Goal: Download file/media

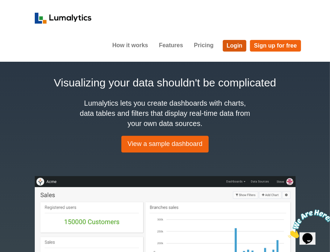
click at [231, 43] on link "Login" at bounding box center [235, 46] width 24 height 12
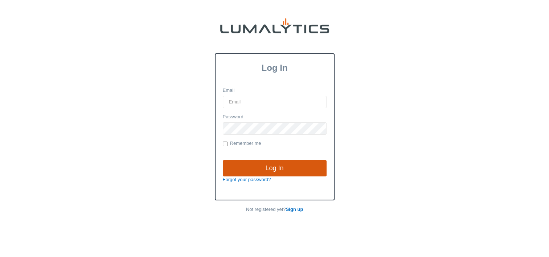
type input "[EMAIL_ADDRESS][DOMAIN_NAME]"
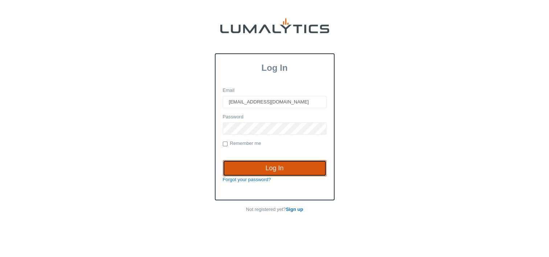
click at [266, 170] on input "Log In" at bounding box center [275, 168] width 104 height 17
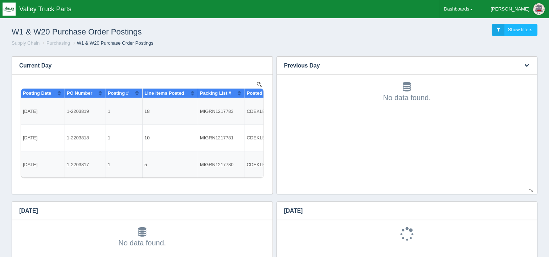
click at [303, 68] on h3 "Previous Day" at bounding box center [396, 66] width 238 height 18
click at [529, 65] on button "button" at bounding box center [526, 65] width 10 height 11
click at [516, 76] on link "Download CSV" at bounding box center [502, 76] width 58 height 11
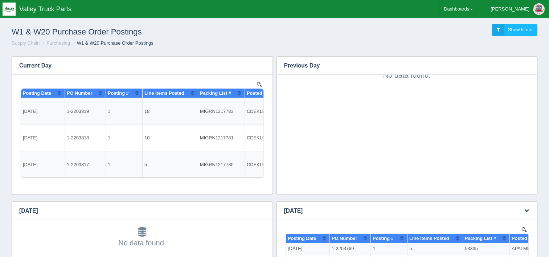
scroll to position [64, 0]
click at [526, 206] on button "button" at bounding box center [526, 210] width 10 height 11
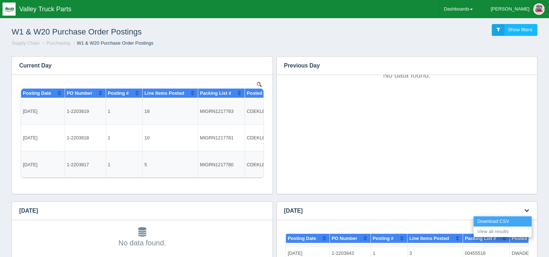
click at [515, 221] on link "Download CSV" at bounding box center [502, 221] width 58 height 11
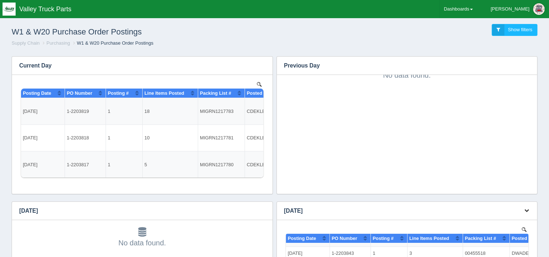
click at [529, 212] on button "button" at bounding box center [526, 210] width 10 height 11
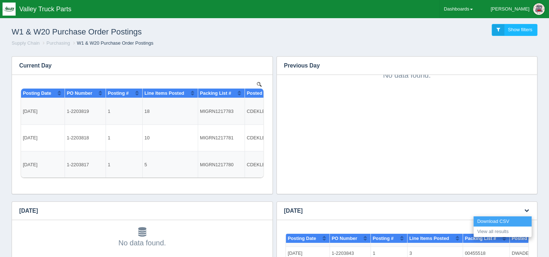
click at [519, 220] on link "Download CSV" at bounding box center [502, 221] width 58 height 11
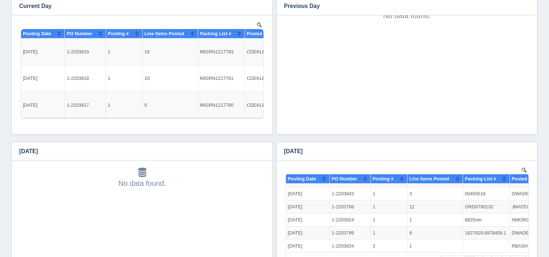
scroll to position [73, 0]
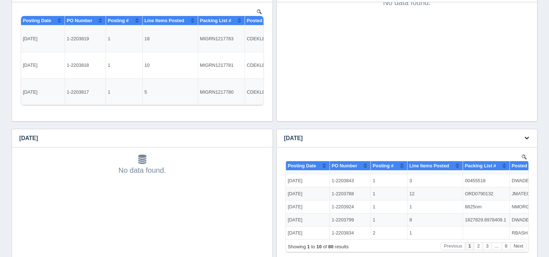
click at [526, 137] on icon "button" at bounding box center [526, 137] width 5 height 5
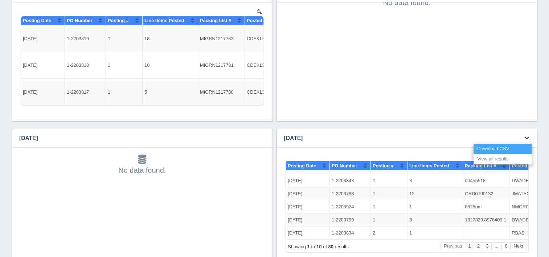
click at [516, 148] on link "Download CSV" at bounding box center [502, 149] width 58 height 11
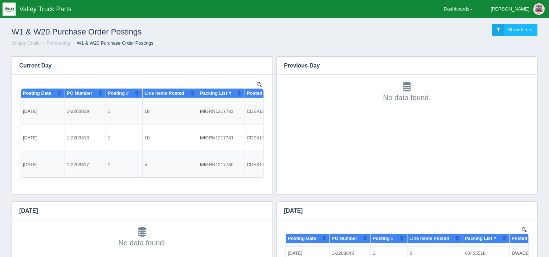
scroll to position [0, 0]
